Goal: Use online tool/utility: Utilize a website feature to perform a specific function

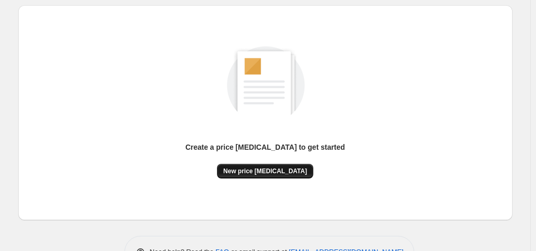
scroll to position [139, 0]
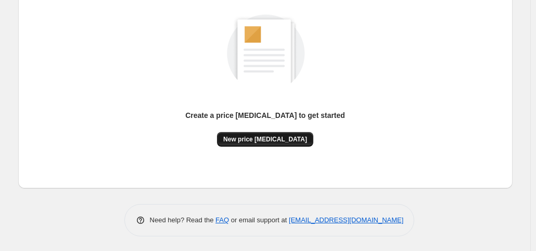
click at [274, 137] on span "New price change job" at bounding box center [265, 139] width 84 height 8
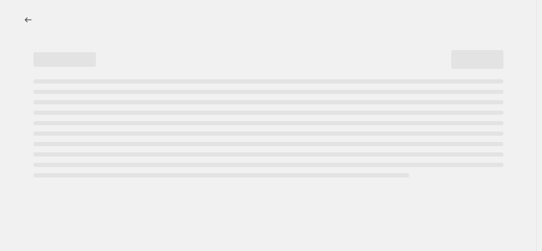
select select "percentage"
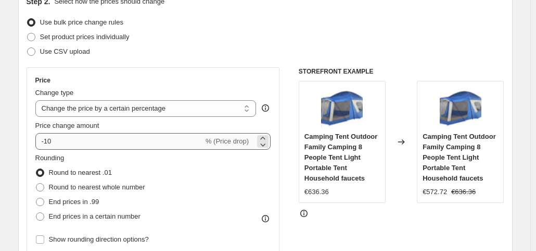
scroll to position [104, 0]
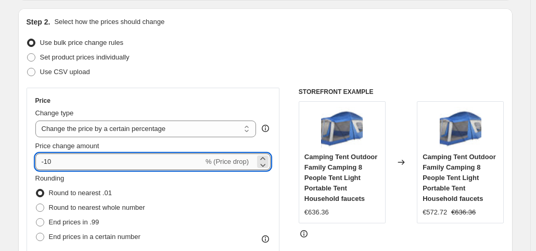
click at [91, 160] on input "-10" at bounding box center [119, 161] width 168 height 17
type input "-1"
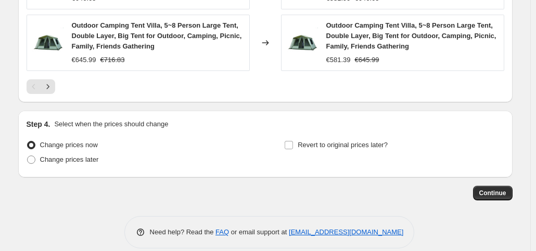
scroll to position [833, 0]
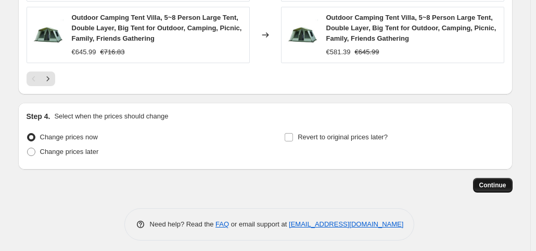
type input "-35"
click at [499, 184] on span "Continue" at bounding box center [493, 185] width 27 height 8
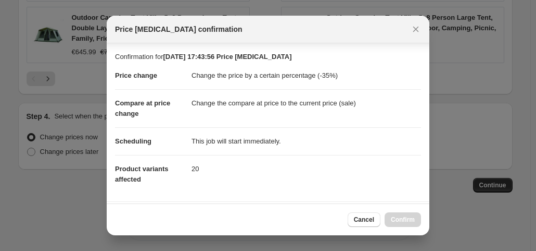
scroll to position [186, 0]
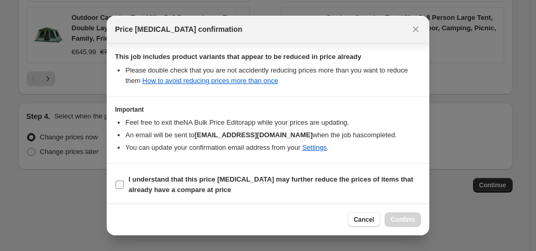
click at [123, 185] on input "I understand that this price change job may further reduce the prices of items …" at bounding box center [120, 184] width 8 height 8
checkbox input "true"
click at [395, 220] on span "Confirm" at bounding box center [403, 219] width 24 height 8
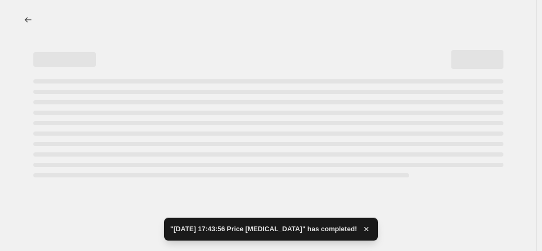
select select "percentage"
